Goal: Task Accomplishment & Management: Use online tool/utility

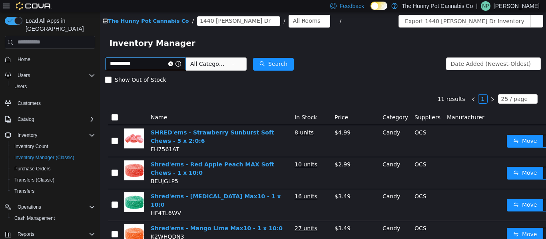
click at [173, 64] on icon "icon: close-circle" at bounding box center [170, 63] width 5 height 5
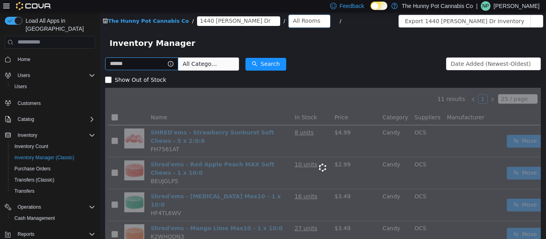
click at [293, 15] on div "All Rooms" at bounding box center [307, 20] width 28 height 12
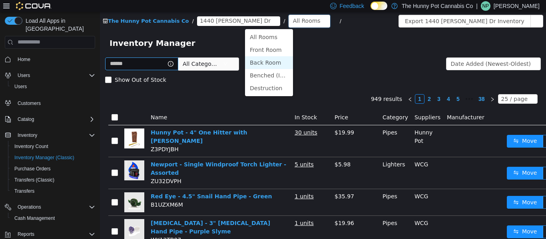
click at [265, 63] on li "Back Room" at bounding box center [269, 62] width 48 height 13
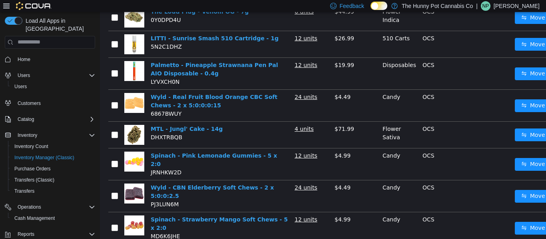
scroll to position [121, 0]
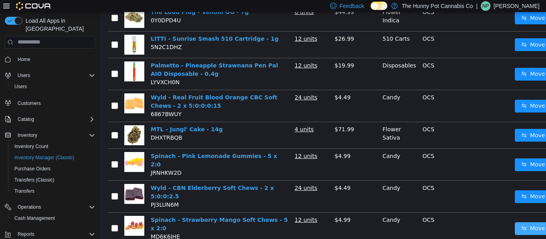
click at [523, 222] on button "Move" at bounding box center [532, 228] width 37 height 13
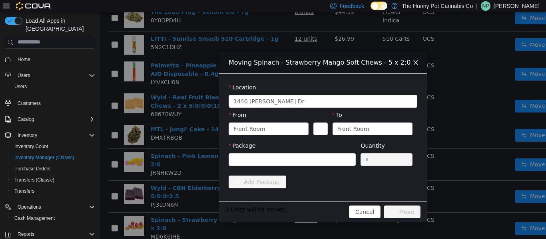
click at [364, 136] on div "To Front Room" at bounding box center [372, 125] width 80 height 28
click at [362, 130] on div "Front Room" at bounding box center [353, 129] width 32 height 12
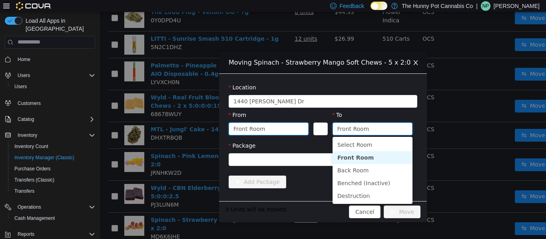
click at [294, 125] on div "Front Room" at bounding box center [265, 129] width 65 height 12
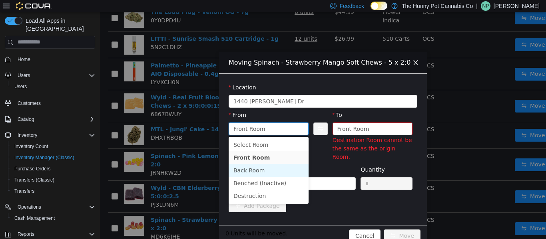
click at [270, 167] on li "Back Room" at bounding box center [268, 170] width 80 height 13
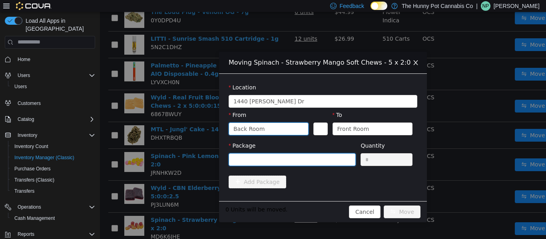
click at [280, 161] on div at bounding box center [289, 159] width 112 height 12
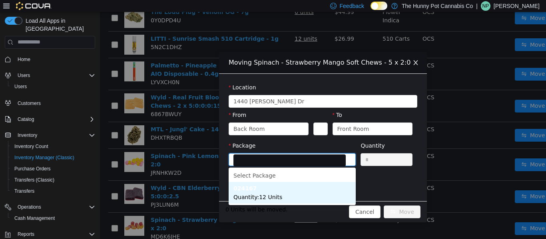
click at [272, 194] on span "Quantity : 12 Units" at bounding box center [257, 197] width 49 height 6
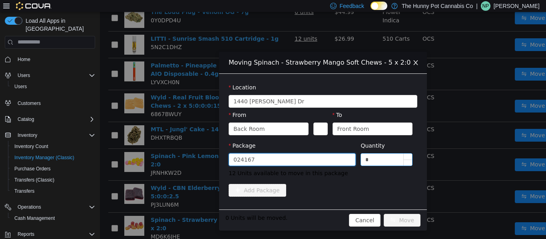
click at [388, 163] on input "*" at bounding box center [386, 159] width 51 height 12
type input "***"
click at [383, 214] on button "Move" at bounding box center [401, 220] width 37 height 13
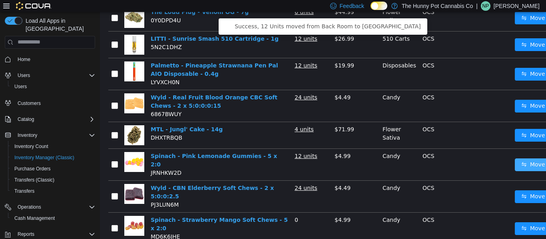
click at [520, 161] on button "Move" at bounding box center [532, 164] width 37 height 13
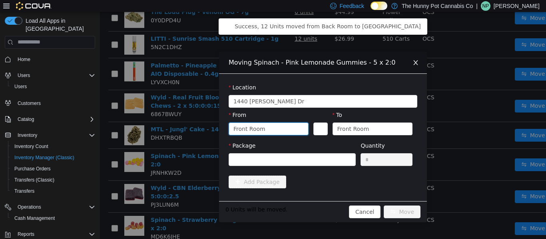
click at [300, 128] on icon "icon: down" at bounding box center [301, 128] width 4 height 3
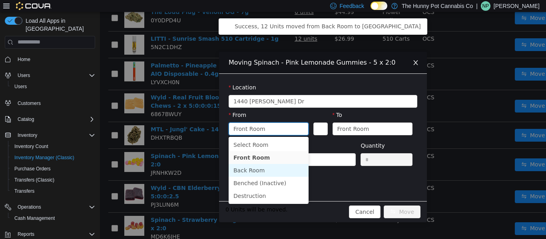
click at [276, 167] on li "Back Room" at bounding box center [268, 170] width 80 height 13
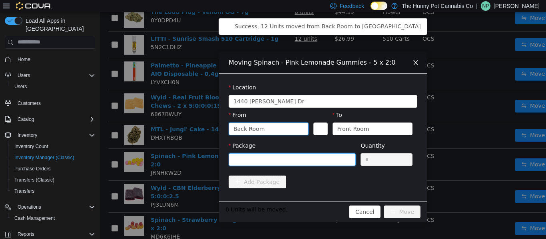
click at [317, 157] on div at bounding box center [289, 159] width 112 height 12
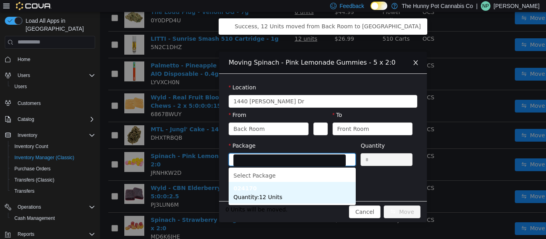
click at [298, 187] on li "024170 Quantity : 12 Units" at bounding box center [291, 193] width 127 height 22
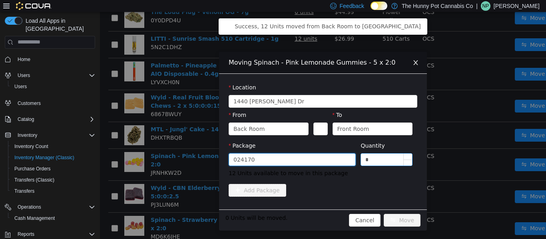
click at [392, 159] on input "*" at bounding box center [386, 159] width 51 height 12
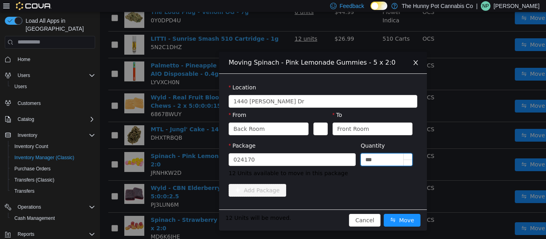
type input "***"
click at [383, 214] on button "Move" at bounding box center [401, 220] width 37 height 13
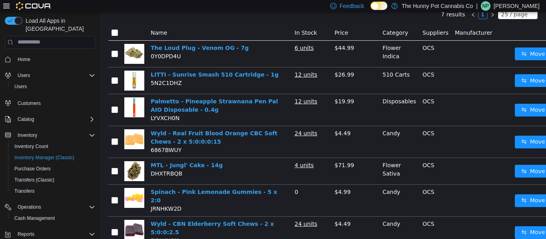
scroll to position [86, 0]
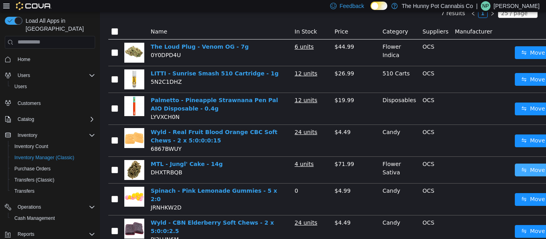
click at [525, 170] on button "Move" at bounding box center [532, 169] width 37 height 13
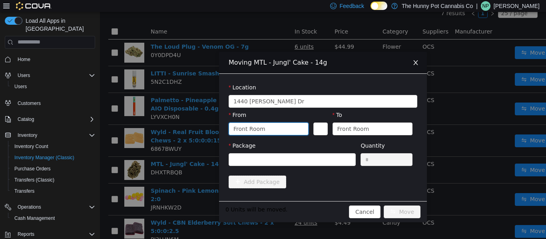
click at [297, 123] on div "Front Room" at bounding box center [265, 129] width 65 height 12
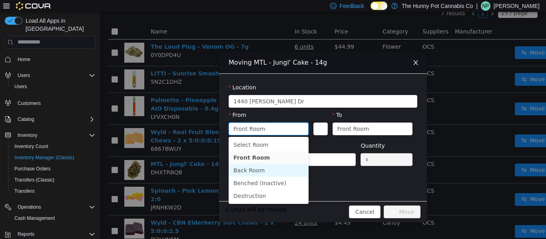
click at [266, 169] on li "Back Room" at bounding box center [268, 170] width 80 height 13
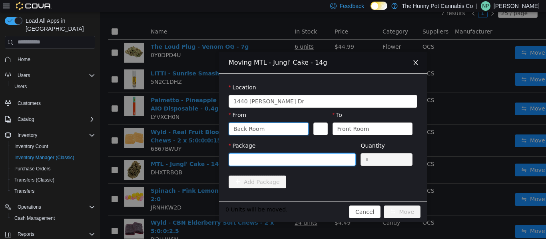
click at [291, 162] on div at bounding box center [289, 159] width 112 height 12
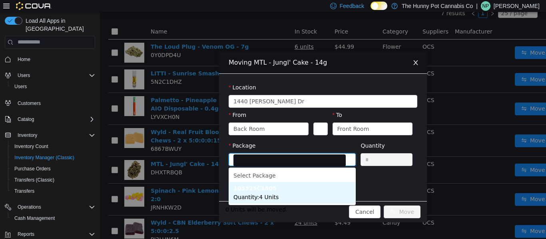
click at [293, 193] on li "103325C1805 Quantity : 4 Units" at bounding box center [291, 193] width 127 height 22
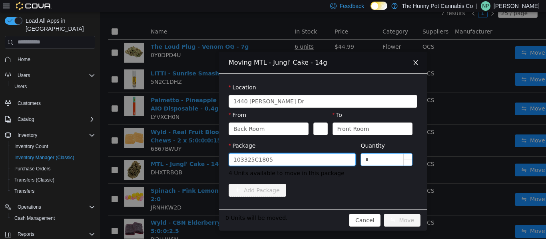
click at [372, 155] on input "*" at bounding box center [386, 159] width 51 height 12
type input "**"
click at [383, 214] on button "Move" at bounding box center [401, 220] width 37 height 13
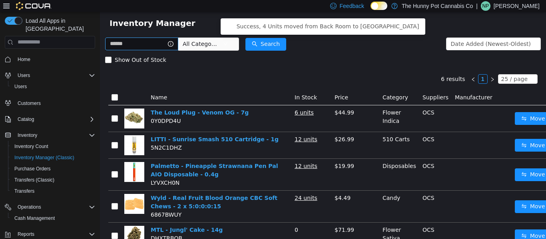
scroll to position [0, 0]
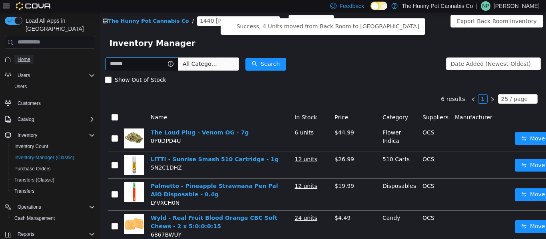
click at [22, 56] on span "Home" at bounding box center [24, 59] width 13 height 6
